Goal: Find specific page/section: Find specific page/section

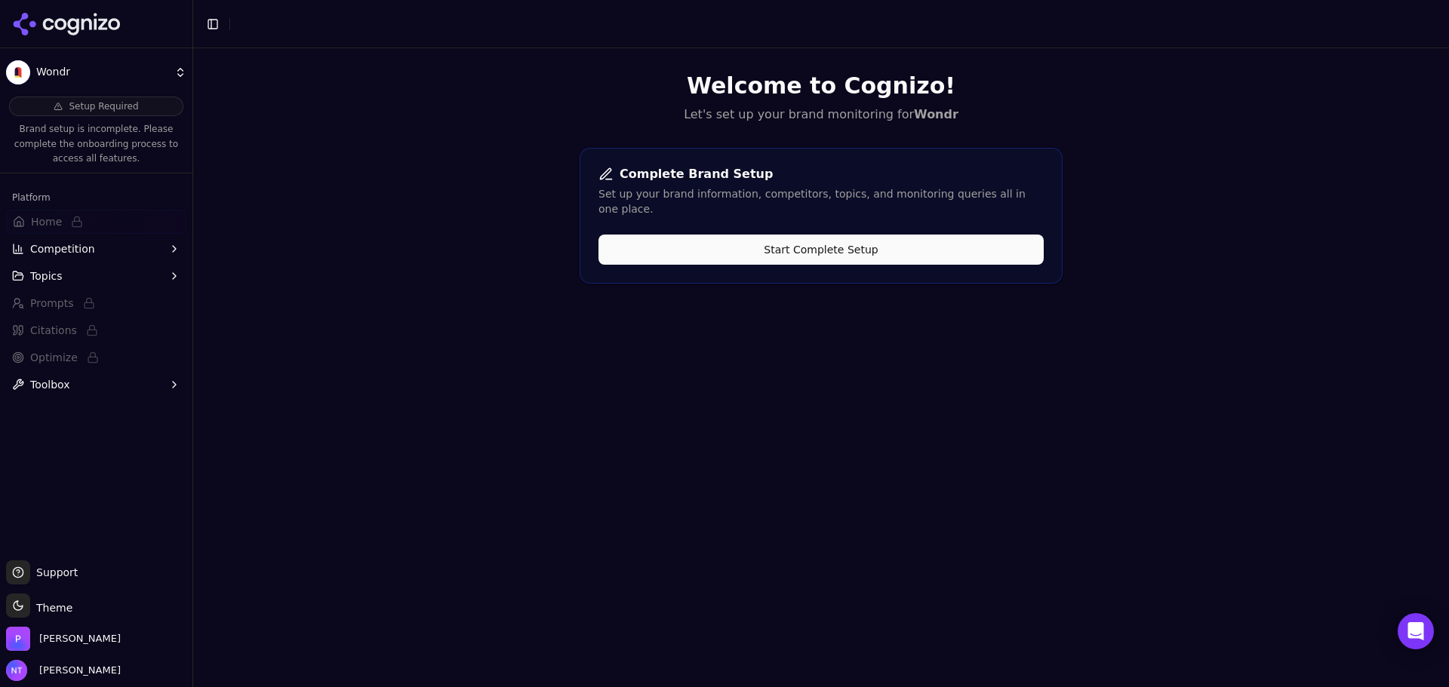
click at [117, 23] on icon at bounding box center [66, 24] width 109 height 23
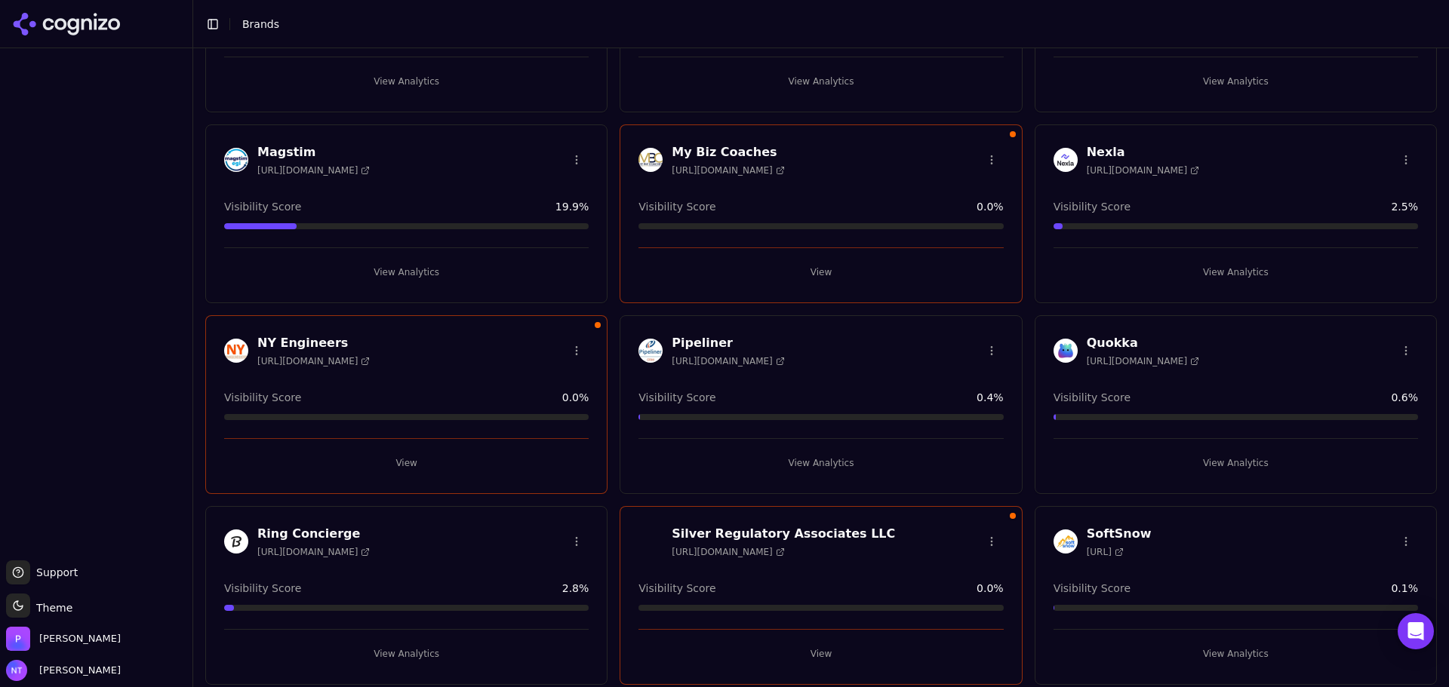
scroll to position [1056, 0]
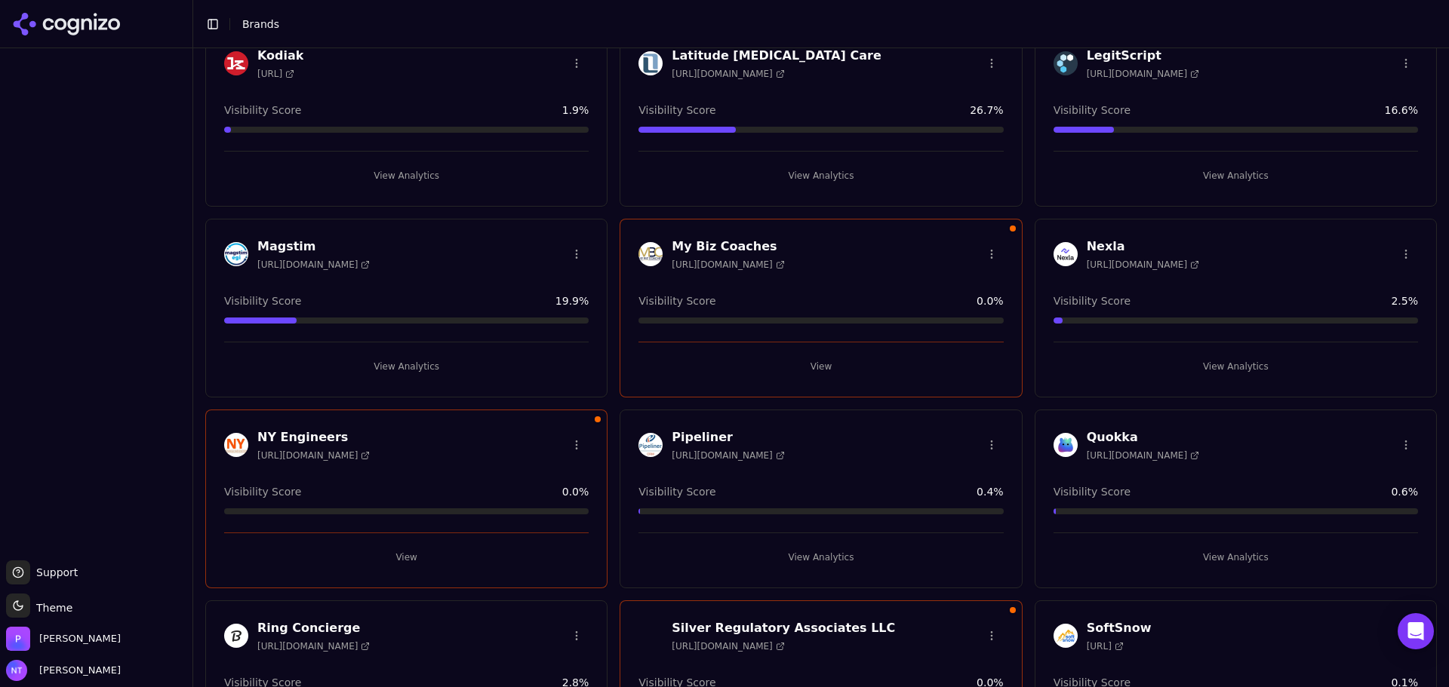
click at [405, 561] on button "View" at bounding box center [406, 558] width 364 height 24
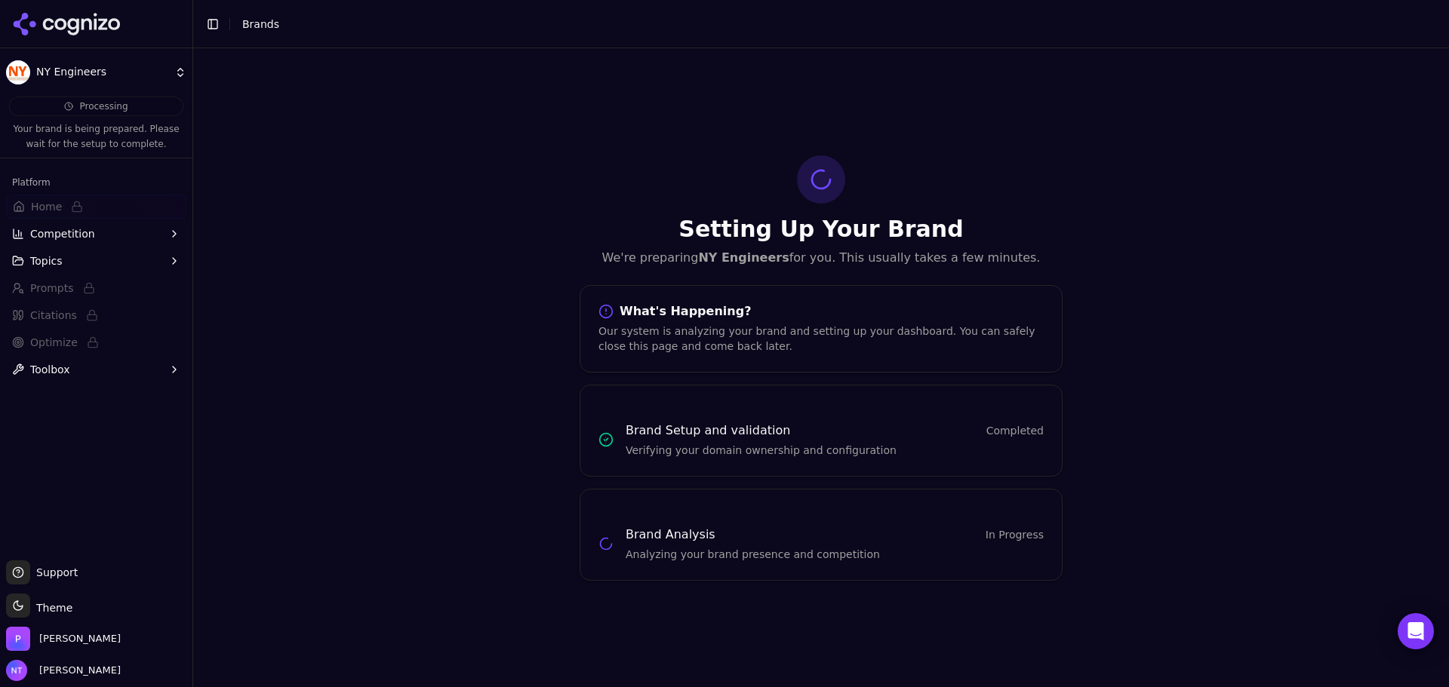
click at [385, 261] on div "Setting Up Your Brand We're preparing NY Engineers for you. This usually takes …" at bounding box center [821, 367] width 1256 height 639
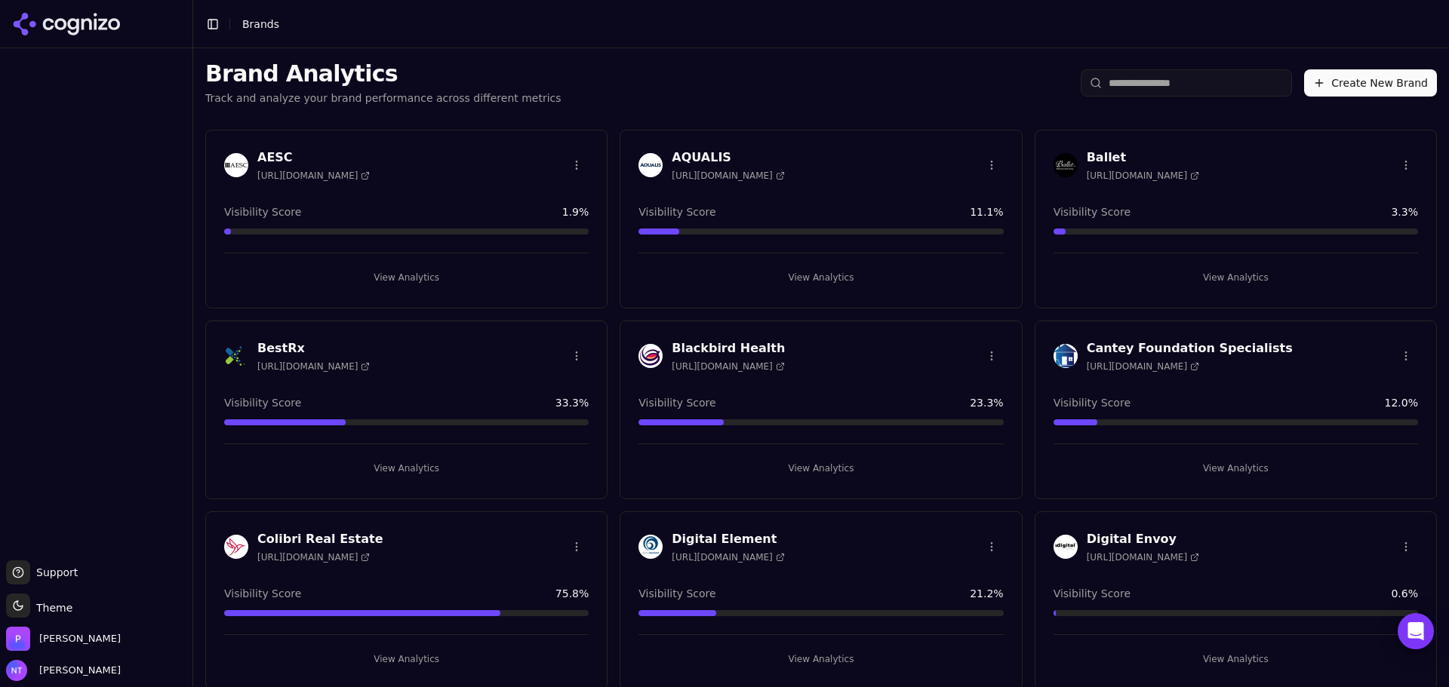
scroll to position [1056, 0]
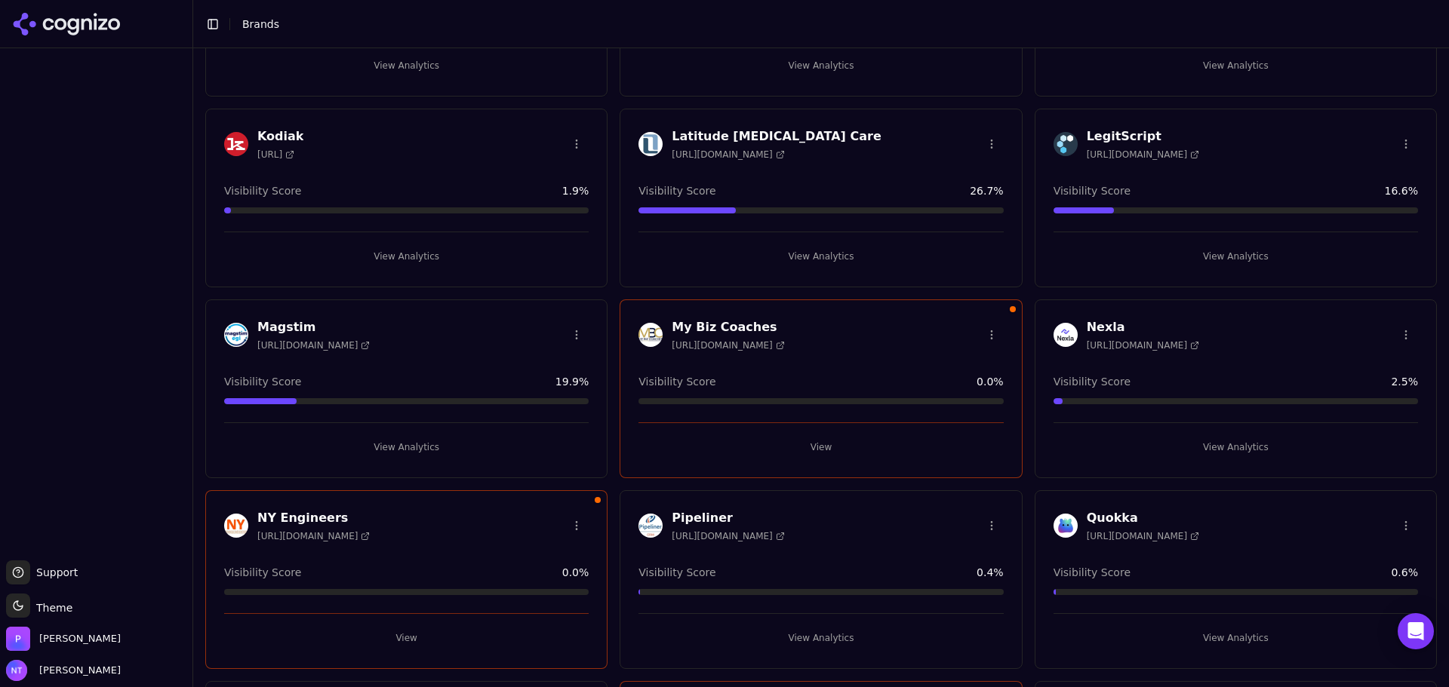
scroll to position [830, 0]
